Goal: Task Accomplishment & Management: Use online tool/utility

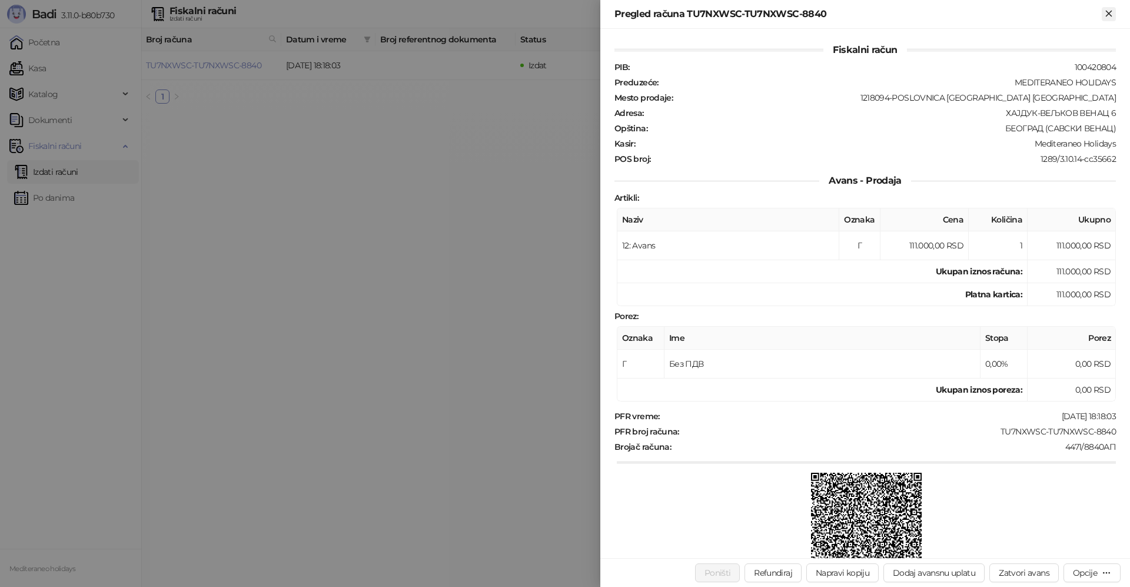
click at [1112, 15] on icon "Zatvori" at bounding box center [1108, 13] width 11 height 11
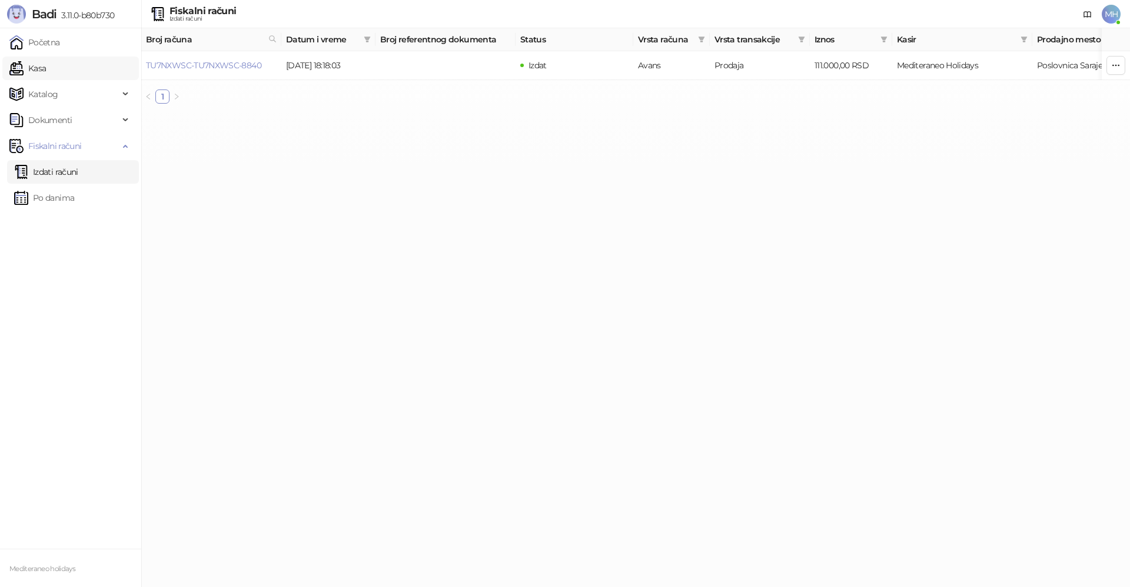
click at [45, 72] on link "Kasa" at bounding box center [27, 68] width 36 height 24
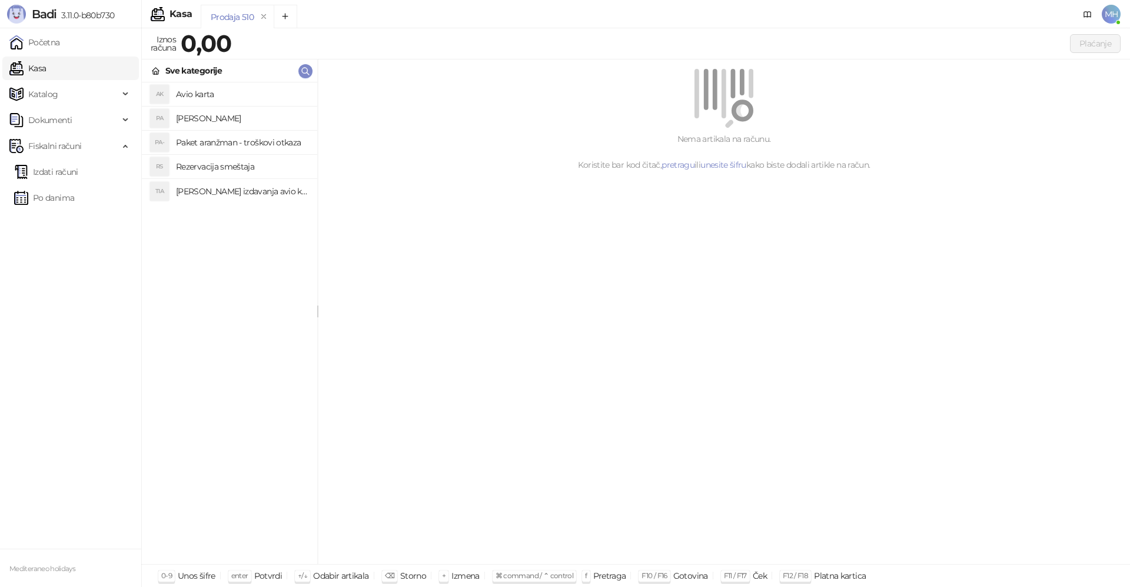
click at [228, 124] on h4 "[PERSON_NAME]" at bounding box center [242, 118] width 132 height 19
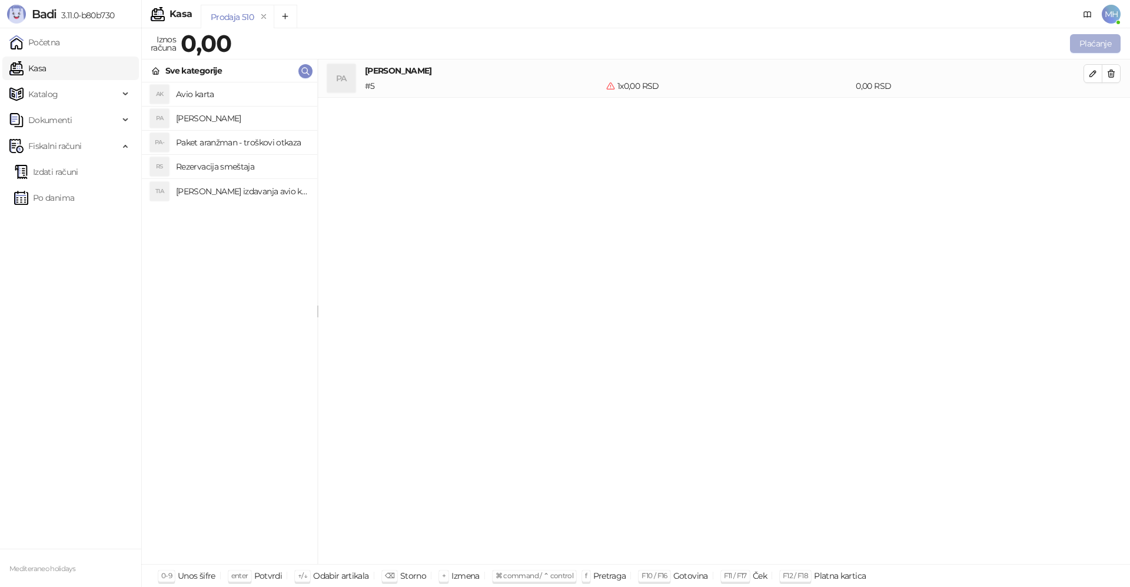
click at [1090, 39] on button "Plaćanje" at bounding box center [1095, 43] width 51 height 19
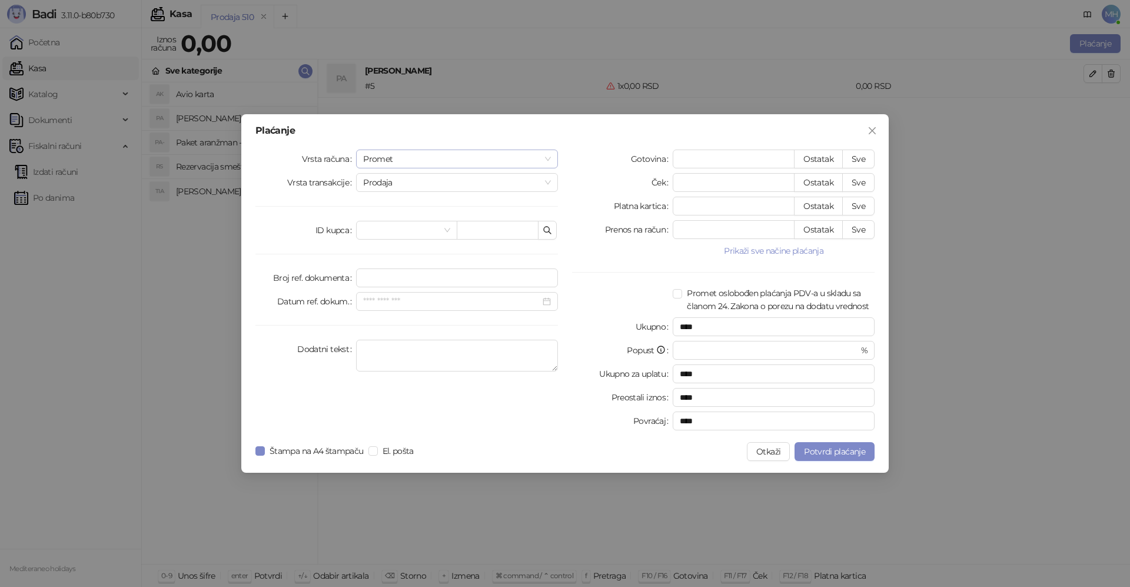
click at [475, 164] on span "Promet" at bounding box center [457, 159] width 188 height 18
click at [424, 238] on div "Avans" at bounding box center [456, 238] width 183 height 13
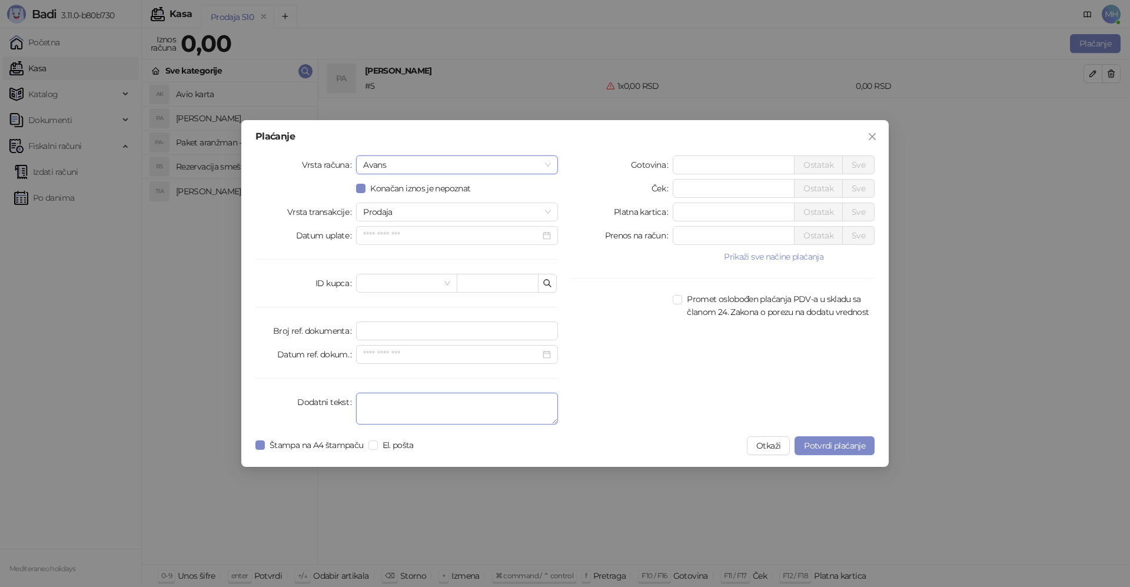
click at [407, 408] on textarea "Dodatni tekst" at bounding box center [457, 408] width 202 height 32
type textarea "*********"
drag, startPoint x: 691, startPoint y: 212, endPoint x: 679, endPoint y: 215, distance: 12.6
click at [680, 215] on input "*" at bounding box center [733, 212] width 121 height 18
type input "******"
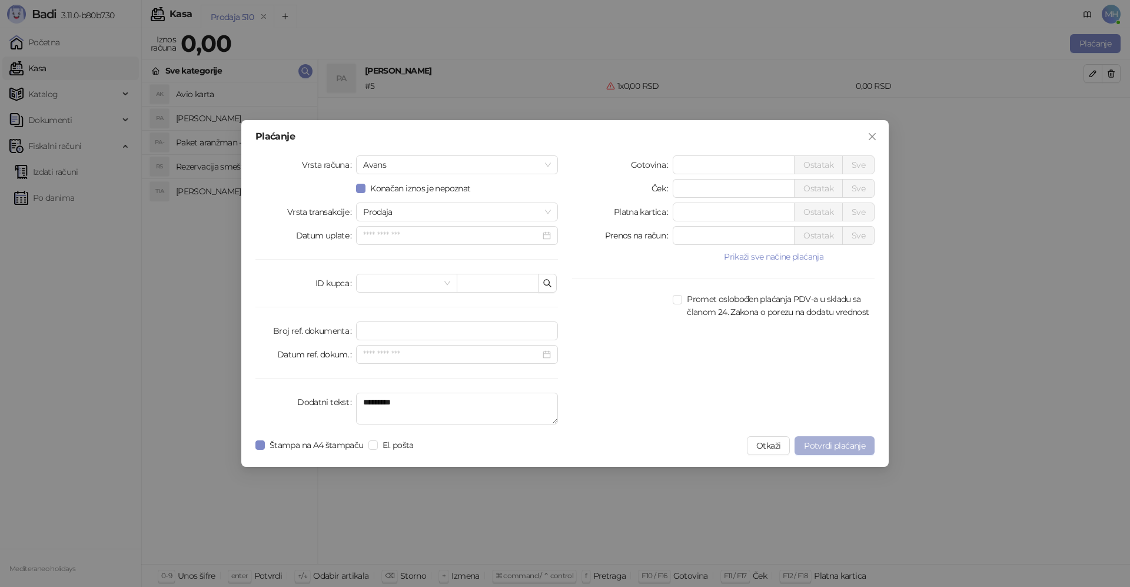
click at [829, 443] on span "Potvrdi plaćanje" at bounding box center [834, 445] width 61 height 11
